Goal: Check status: Check status

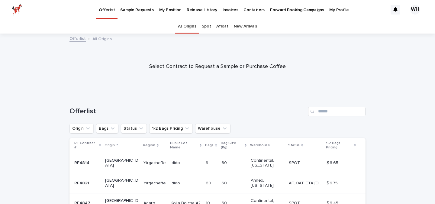
click at [160, 9] on p "My Position" at bounding box center [170, 6] width 22 height 13
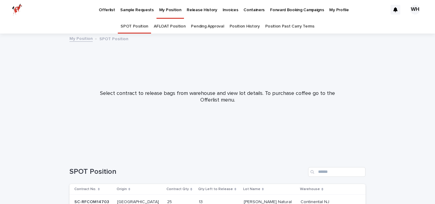
click at [278, 9] on p "Forward Booking Campaigns" at bounding box center [297, 6] width 54 height 13
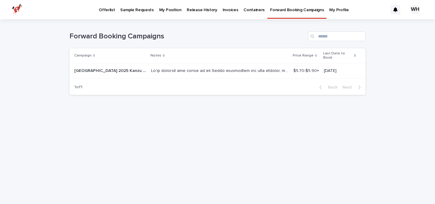
click at [242, 67] on p at bounding box center [220, 70] width 139 height 6
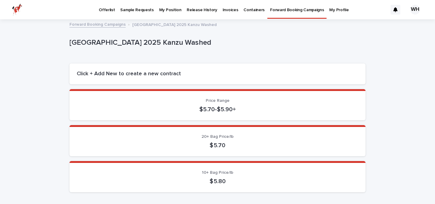
click at [244, 11] on p "Containers" at bounding box center [254, 6] width 21 height 13
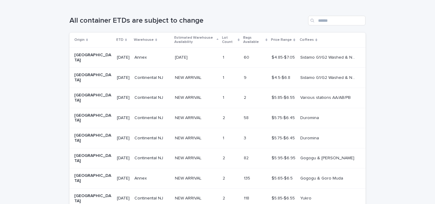
scroll to position [169, 0]
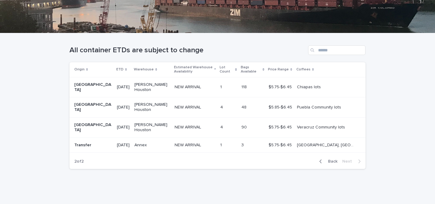
scroll to position [107, 0]
